Goal: Transaction & Acquisition: Purchase product/service

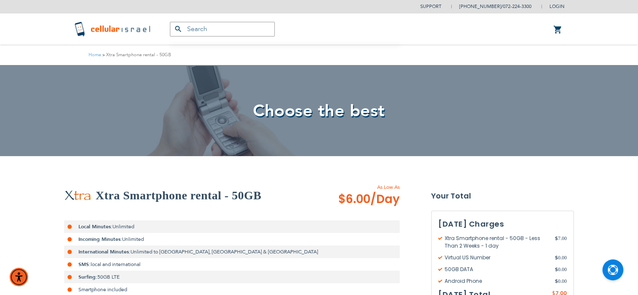
type input "[EMAIL_ADDRESS][DOMAIN_NAME]"
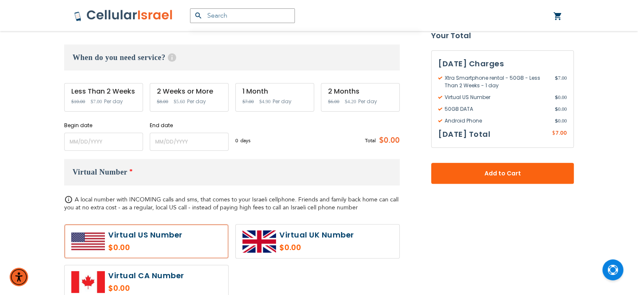
scroll to position [279, 0]
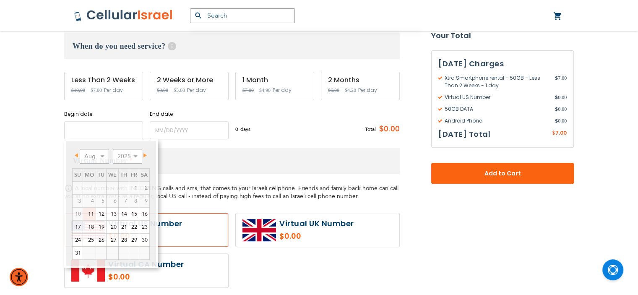
click at [109, 132] on input "name" at bounding box center [103, 130] width 79 height 18
click at [101, 214] on link "12" at bounding box center [101, 213] width 10 height 13
type input "[DATE]"
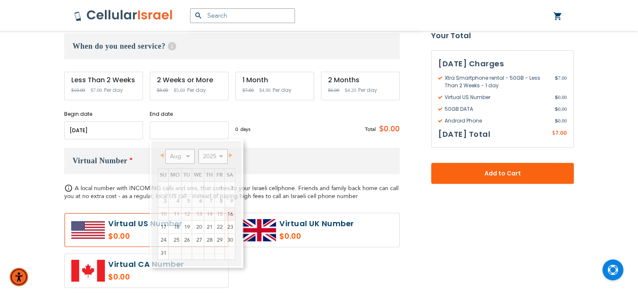
click at [179, 130] on input "name" at bounding box center [189, 130] width 79 height 18
click at [188, 225] on link "19" at bounding box center [186, 226] width 10 height 13
type input "[DATE]"
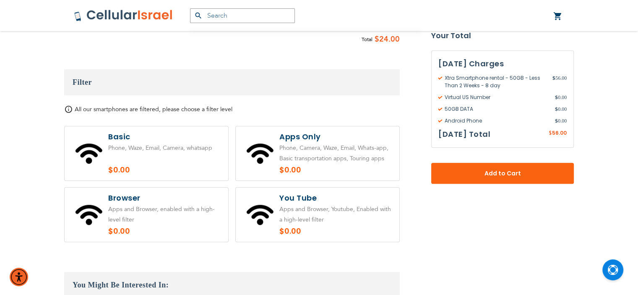
scroll to position [664, 0]
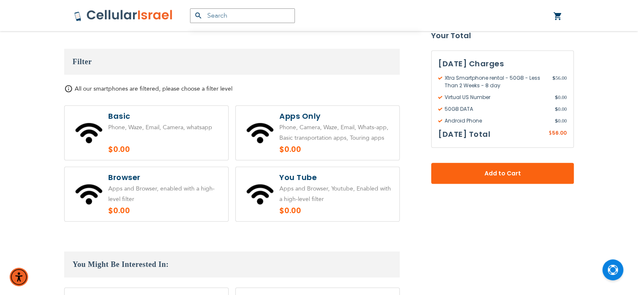
click at [188, 141] on label at bounding box center [146, 133] width 163 height 54
radio input "true"
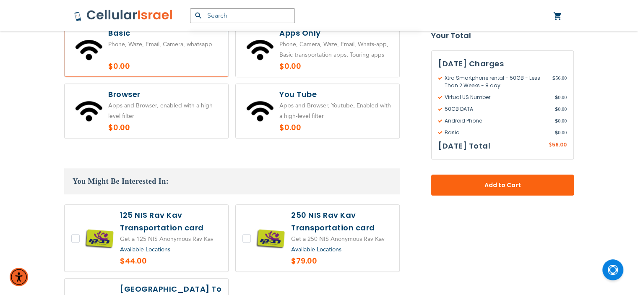
scroll to position [748, 0]
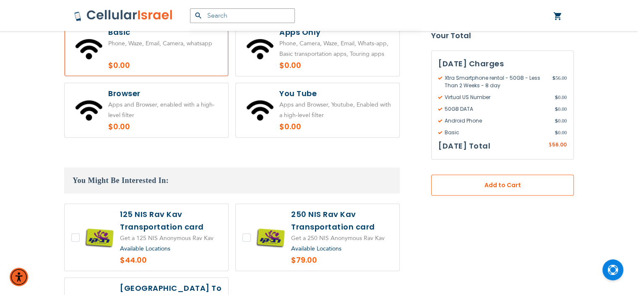
click at [543, 181] on span "Add to Cart" at bounding box center [502, 185] width 87 height 9
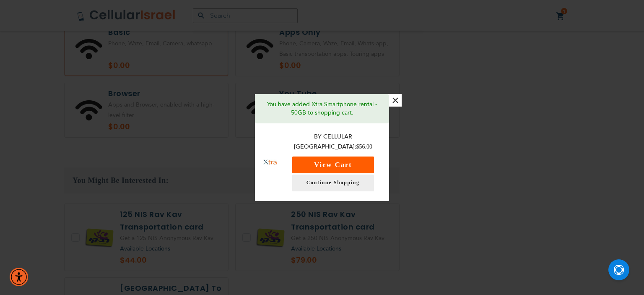
click at [351, 157] on button "View Cart" at bounding box center [333, 164] width 82 height 17
